Goal: Information Seeking & Learning: Learn about a topic

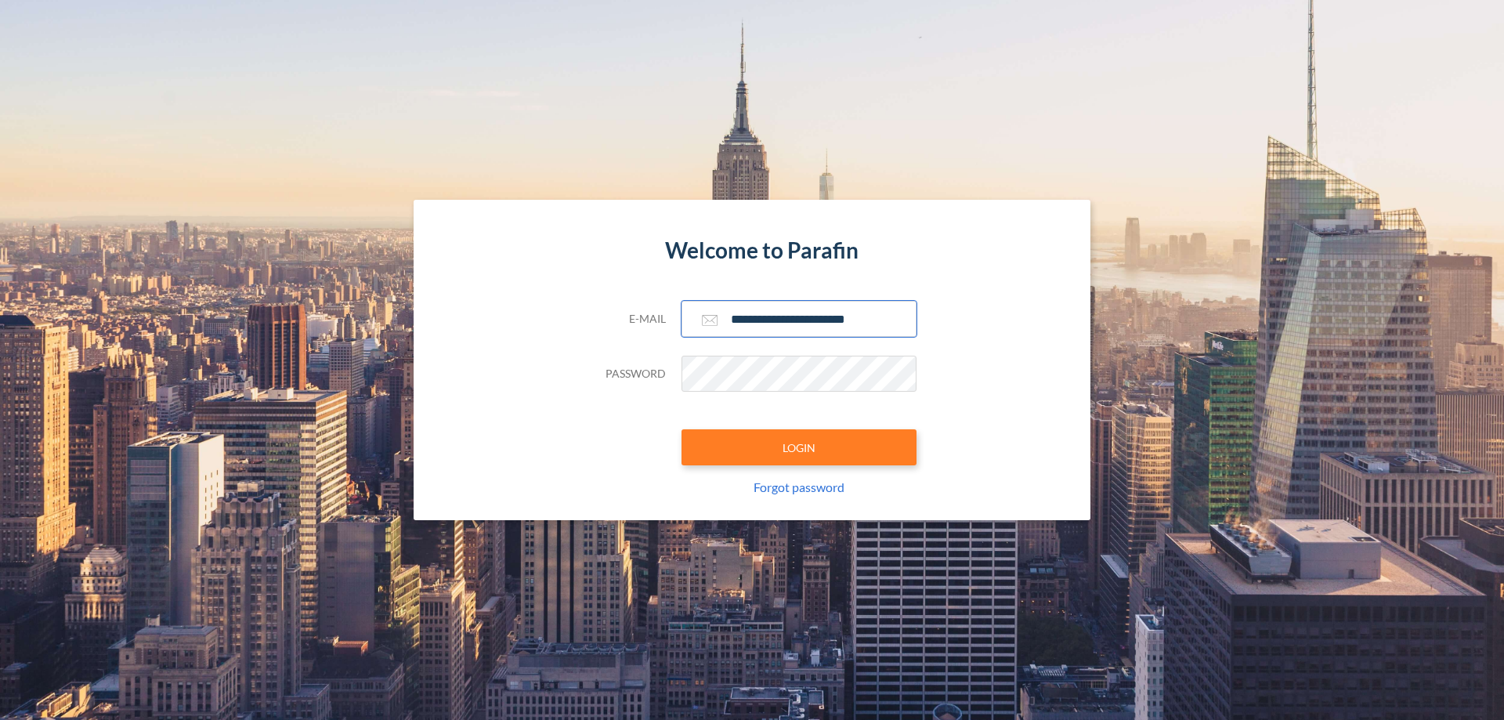
type input "**********"
click at [799, 447] on button "LOGIN" at bounding box center [799, 447] width 235 height 36
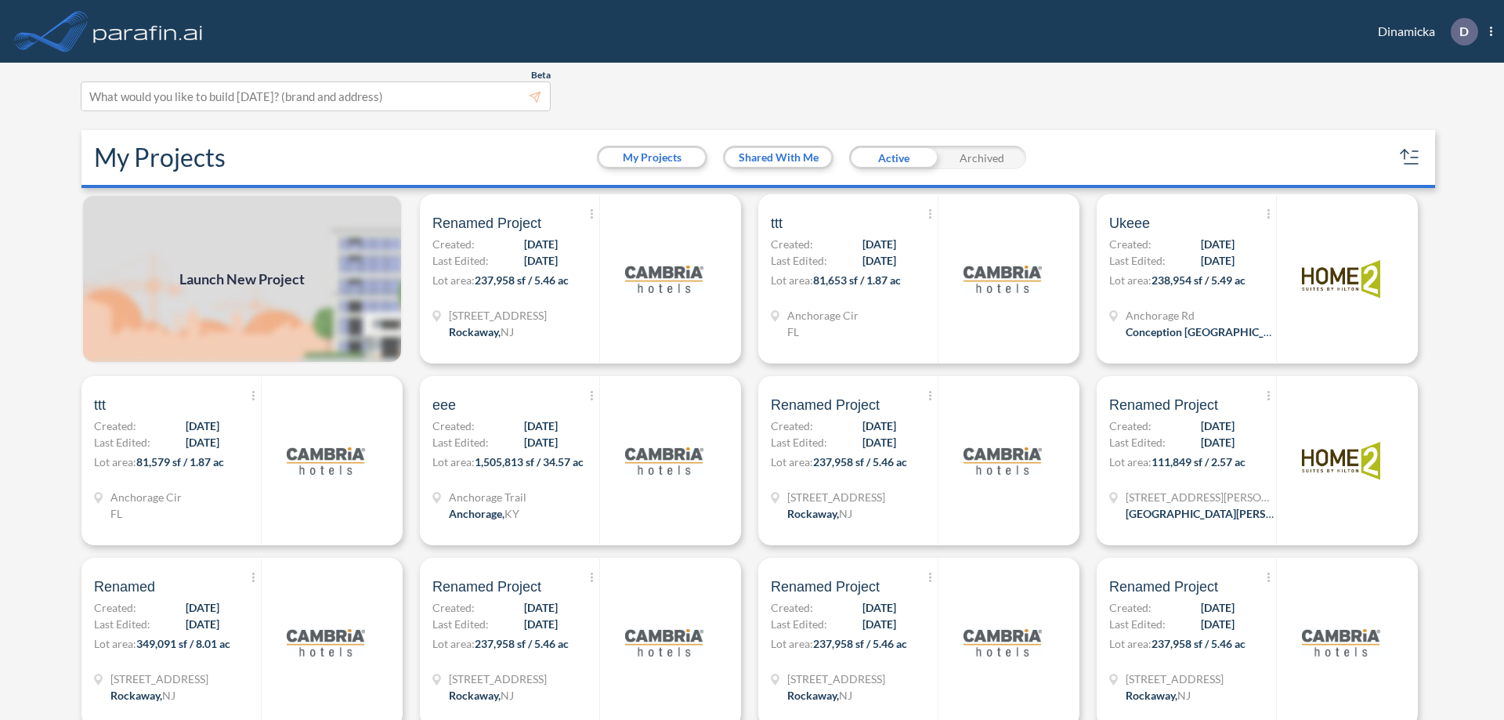
scroll to position [4, 0]
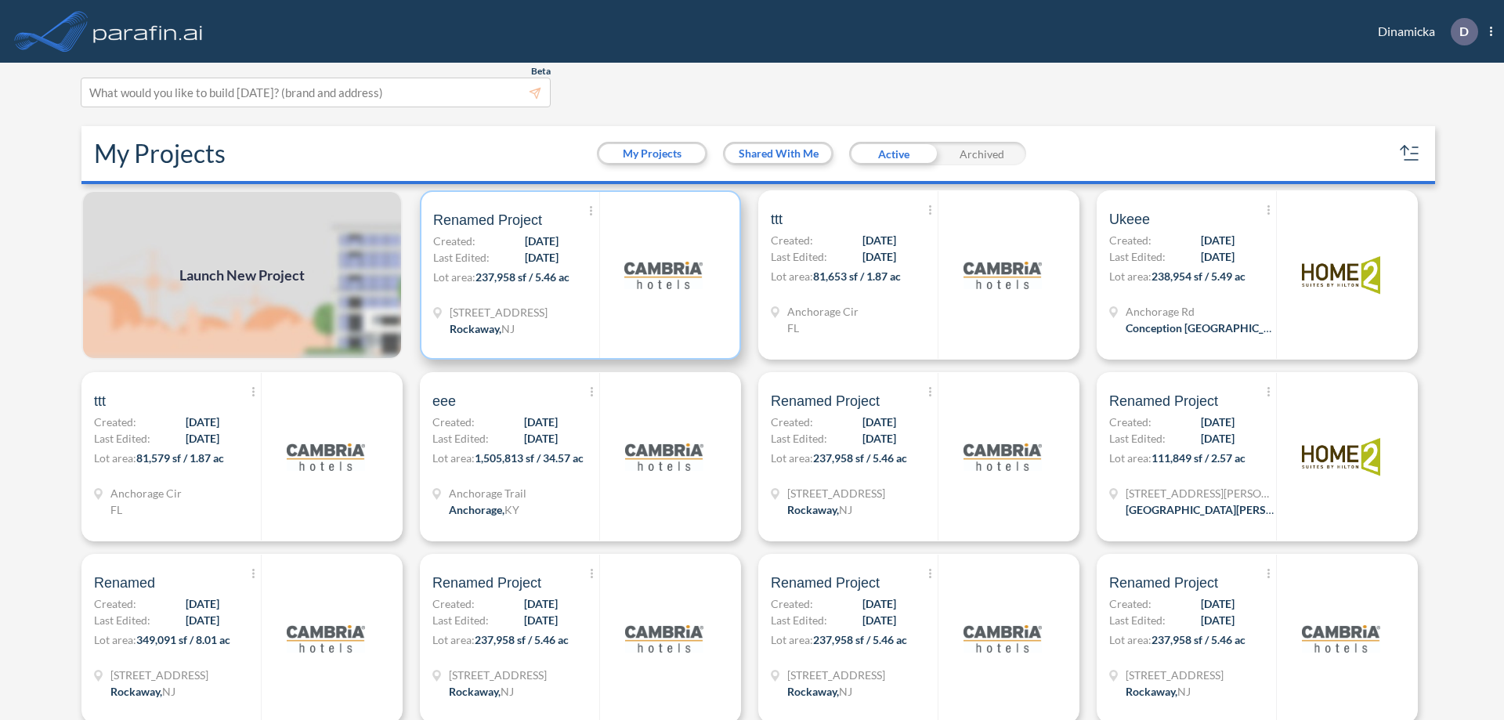
click at [577, 275] on p "Lot area: 237,958 sf / 5.46 ac" at bounding box center [516, 280] width 166 height 23
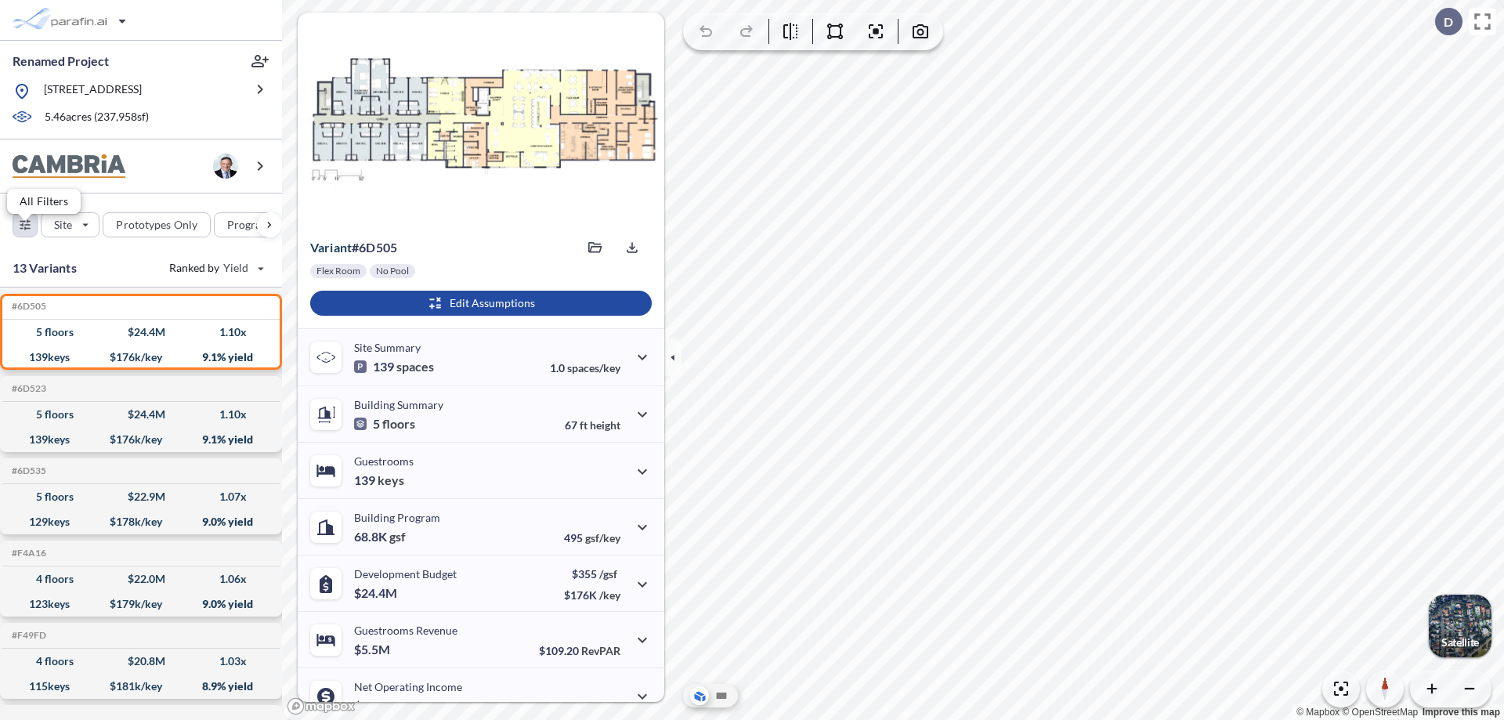
click at [25, 236] on div "button" at bounding box center [25, 225] width 24 height 24
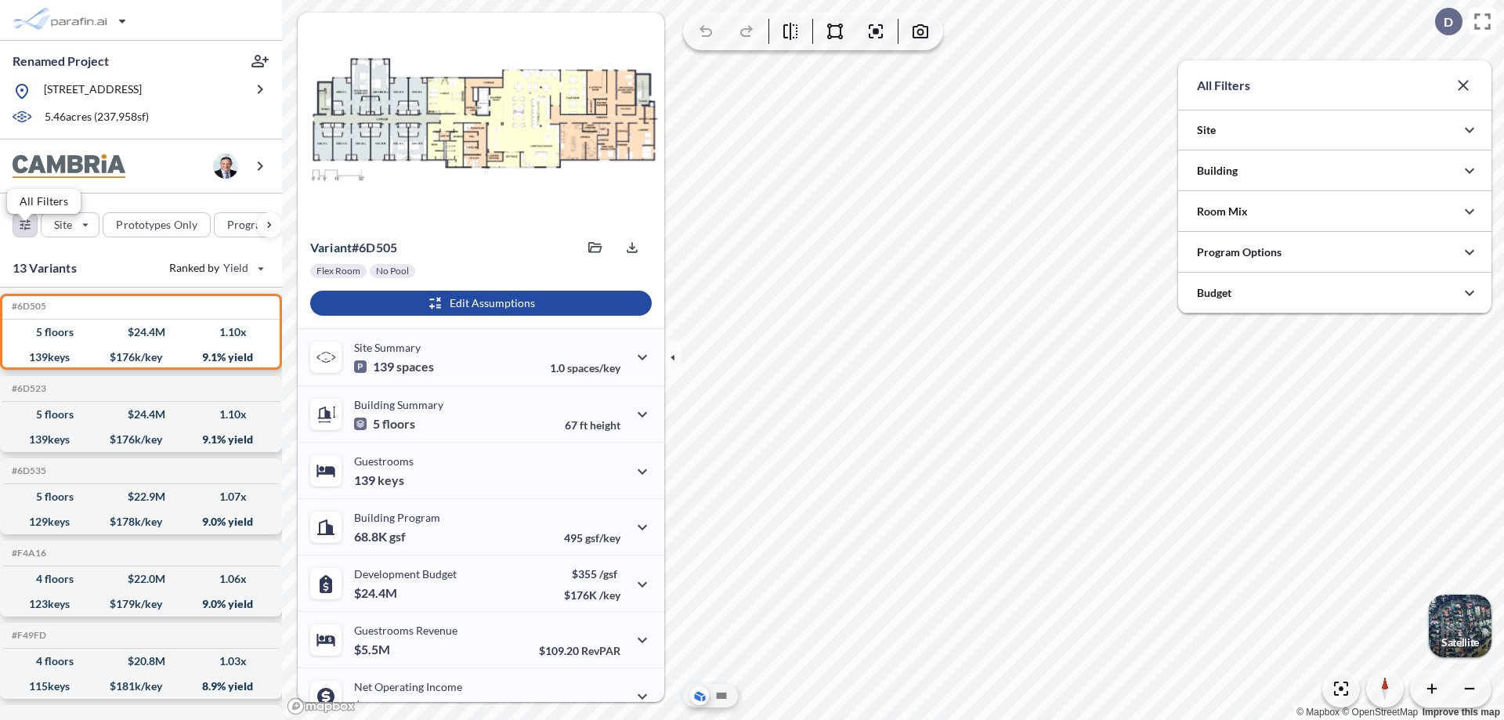
scroll to position [783481, 783168]
click at [1470, 171] on icon "button" at bounding box center [1469, 170] width 19 height 19
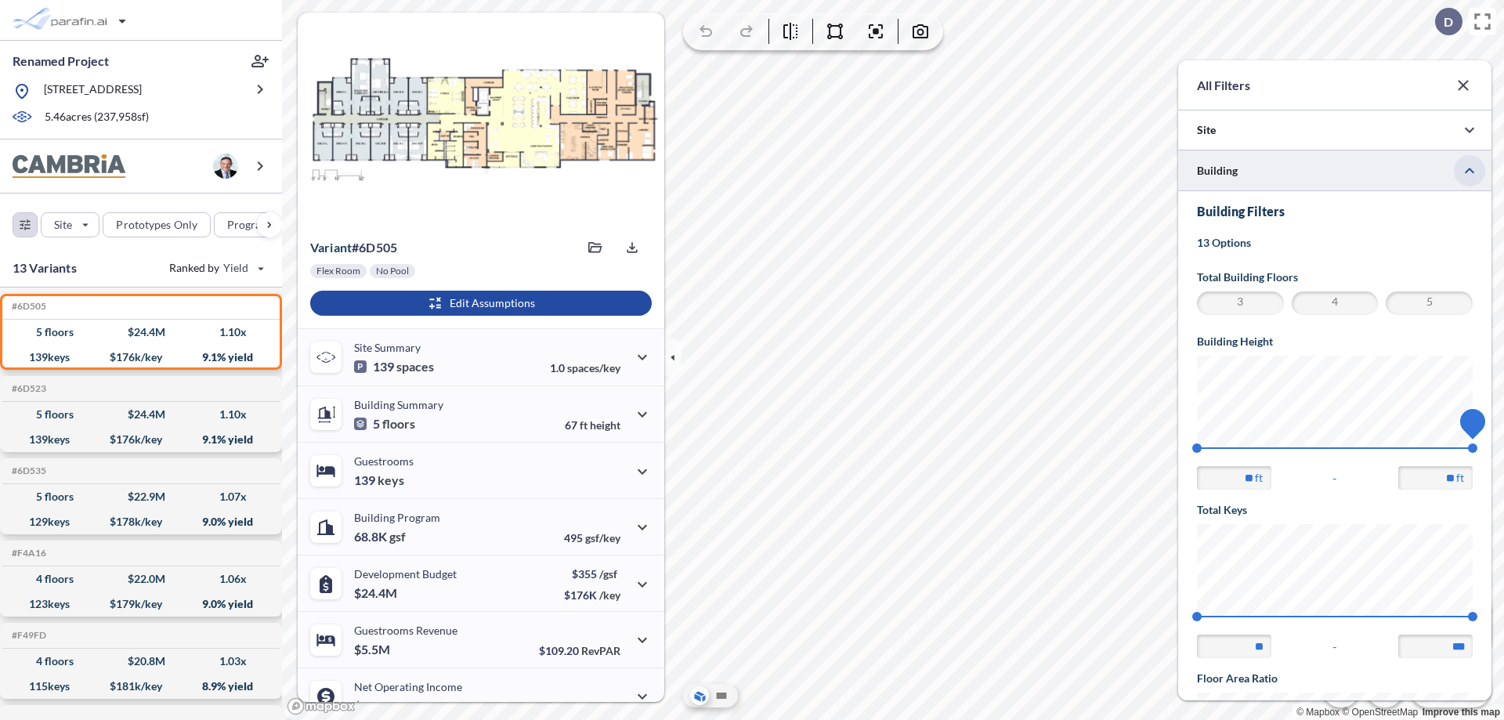
scroll to position [273, 0]
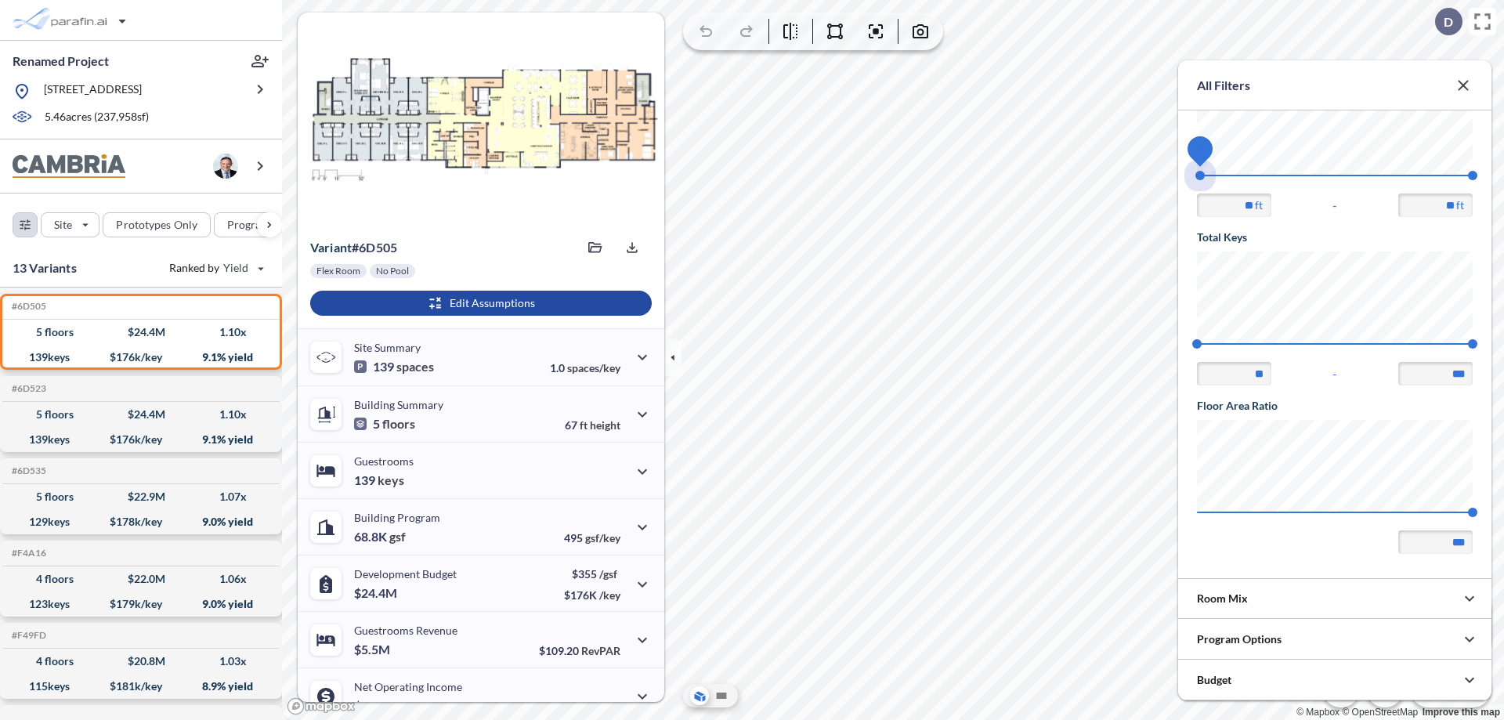
drag, startPoint x: 1197, startPoint y: 175, endPoint x: 1473, endPoint y: 175, distance: 275.8
click at [1473, 175] on span "45 67.56" at bounding box center [1335, 181] width 276 height 12
type input "**"
